Goal: Transaction & Acquisition: Obtain resource

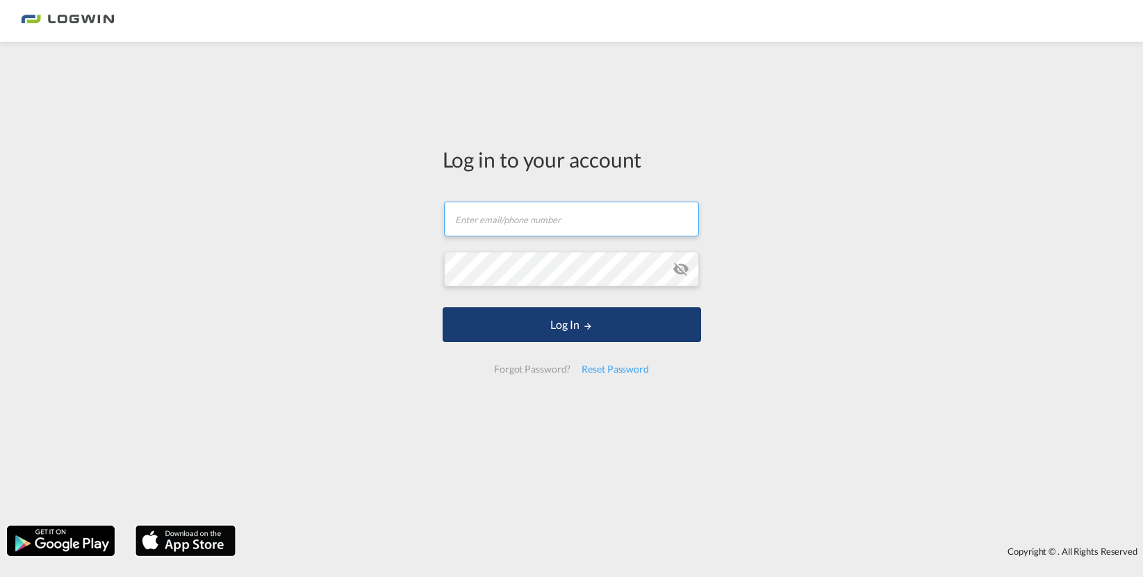
type input "[PERSON_NAME][EMAIL_ADDRESS][PERSON_NAME][DOMAIN_NAME]"
click at [465, 318] on button "Log In" at bounding box center [572, 324] width 259 height 35
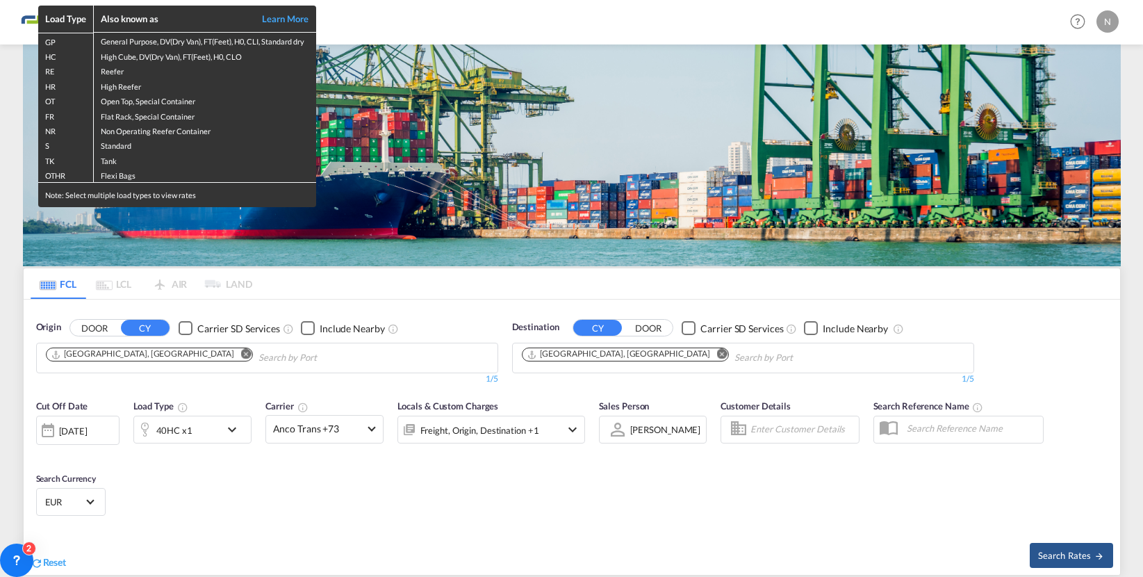
click at [623, 359] on div "Load Type Also known as Learn More GP General Purpose, DV(Dry Van), FT(Feet), H…" at bounding box center [571, 288] width 1143 height 577
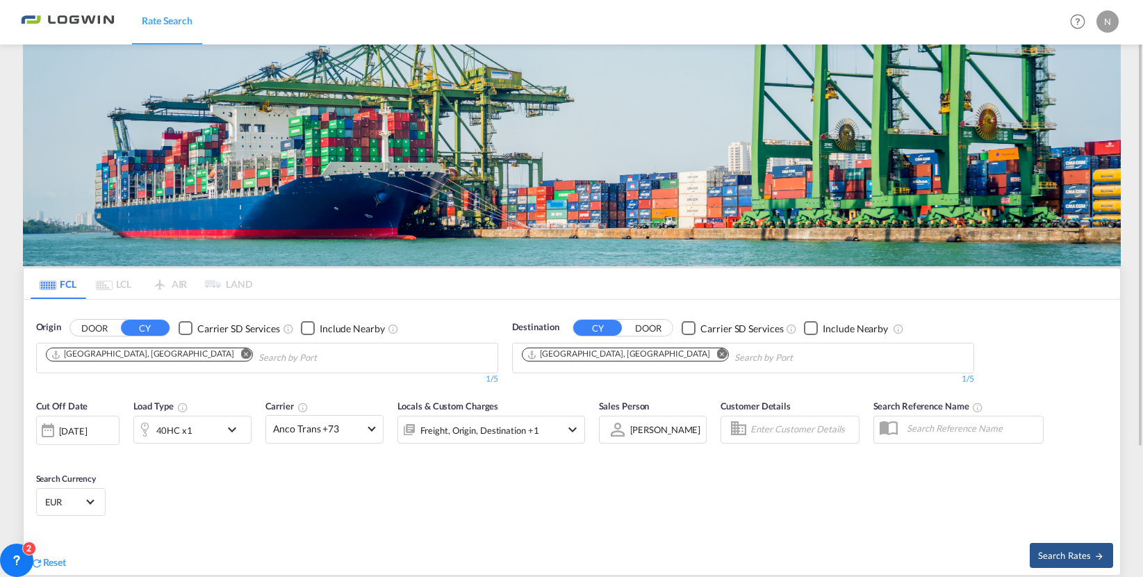
click at [717, 352] on md-icon "Remove" at bounding box center [722, 354] width 10 height 10
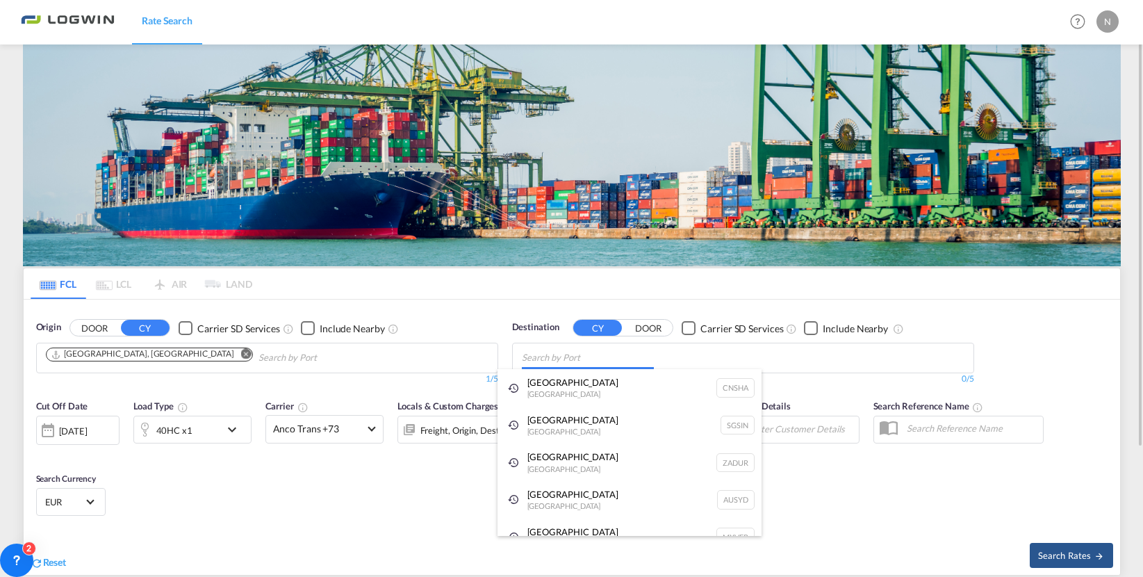
click at [615, 351] on body "Rate Search Rate Search Help Resources Product Release N My Profile Logout FCL …" at bounding box center [571, 288] width 1143 height 577
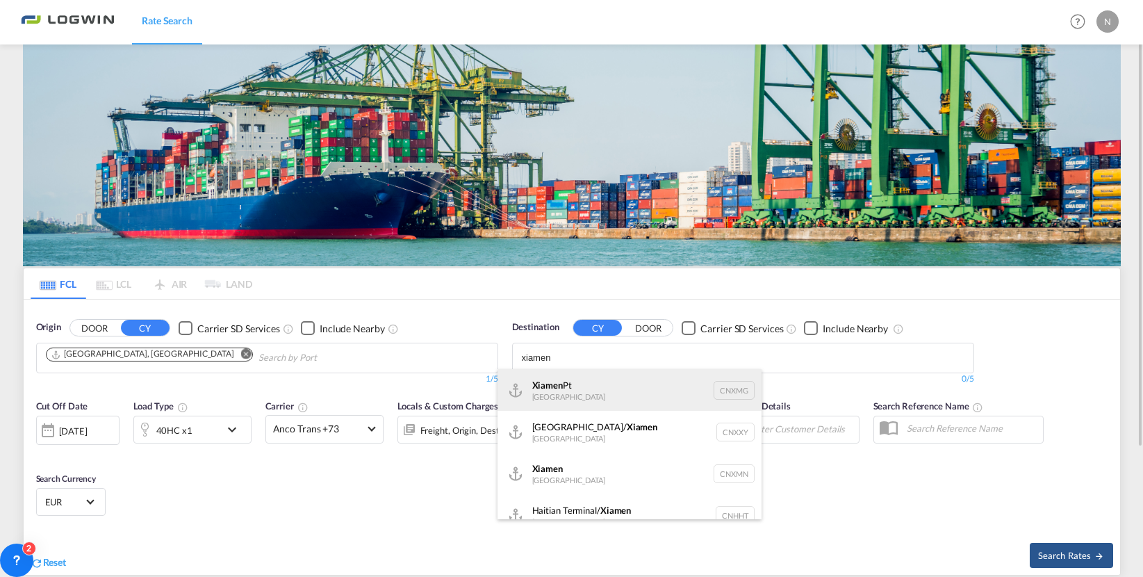
type input "xiamen"
click at [591, 390] on div "Xiamen Pt [GEOGRAPHIC_DATA] CNXMG" at bounding box center [630, 390] width 264 height 42
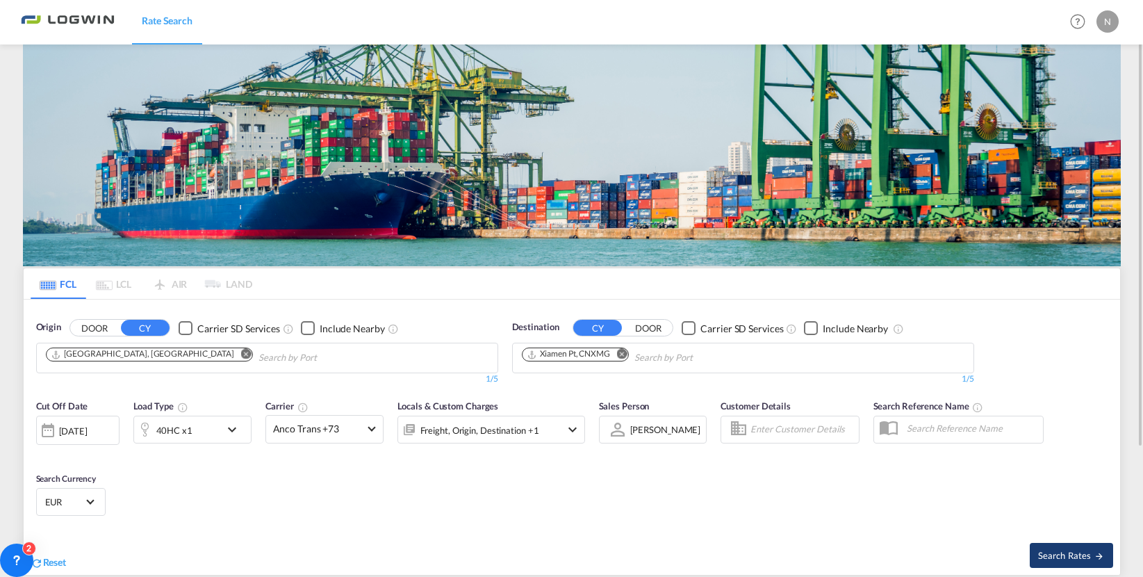
click at [1055, 553] on span "Search Rates" at bounding box center [1071, 555] width 67 height 11
type input "DEHAM to CNXMG / [DATE]"
